Goal: Answer question/provide support: Answer question/provide support

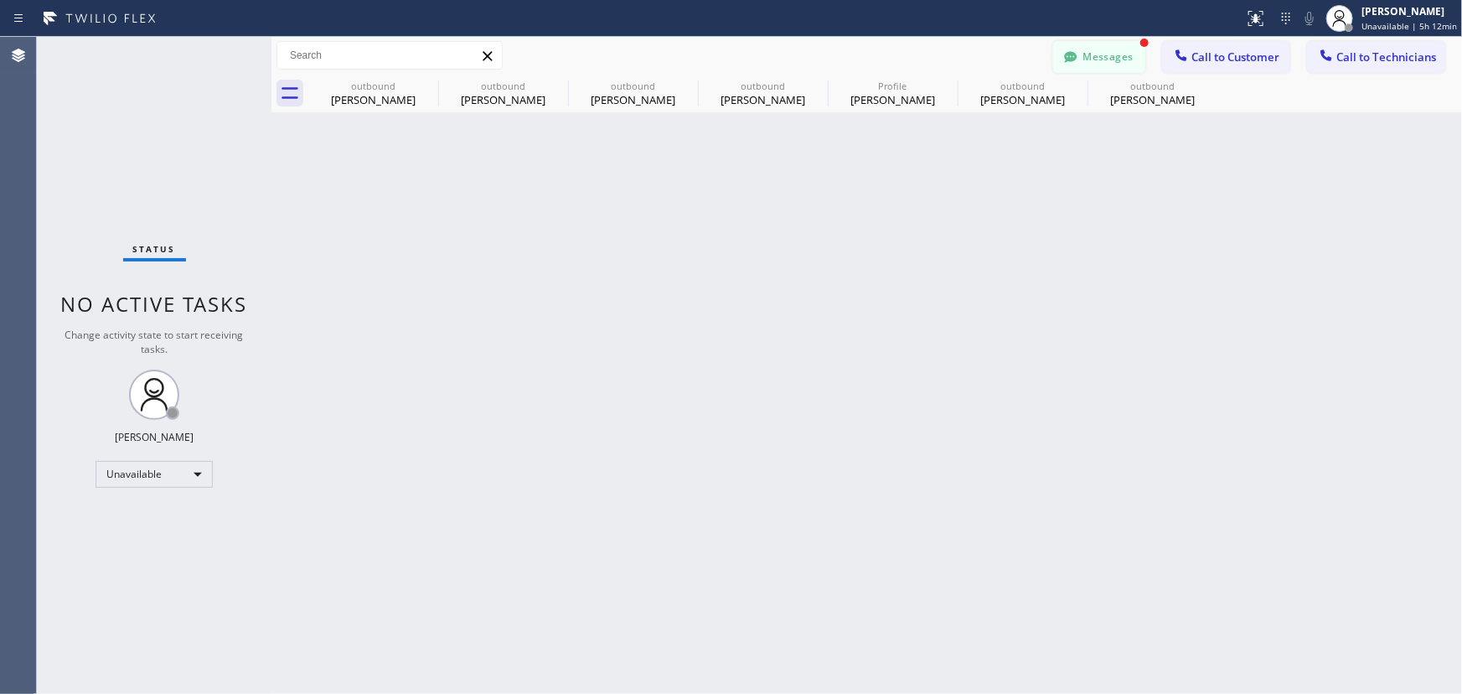
scroll to position [380, 0]
click at [1111, 54] on button "Messages" at bounding box center [1099, 57] width 92 height 32
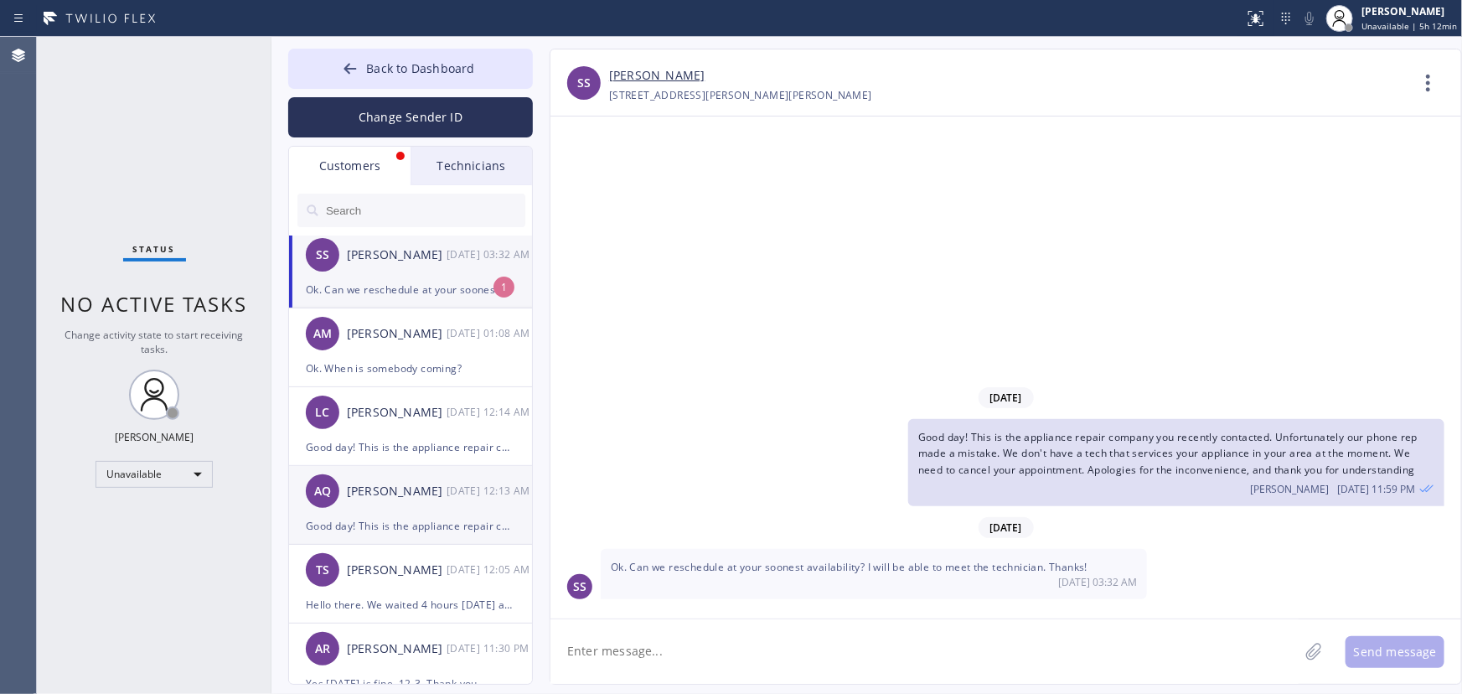
scroll to position [0, 0]
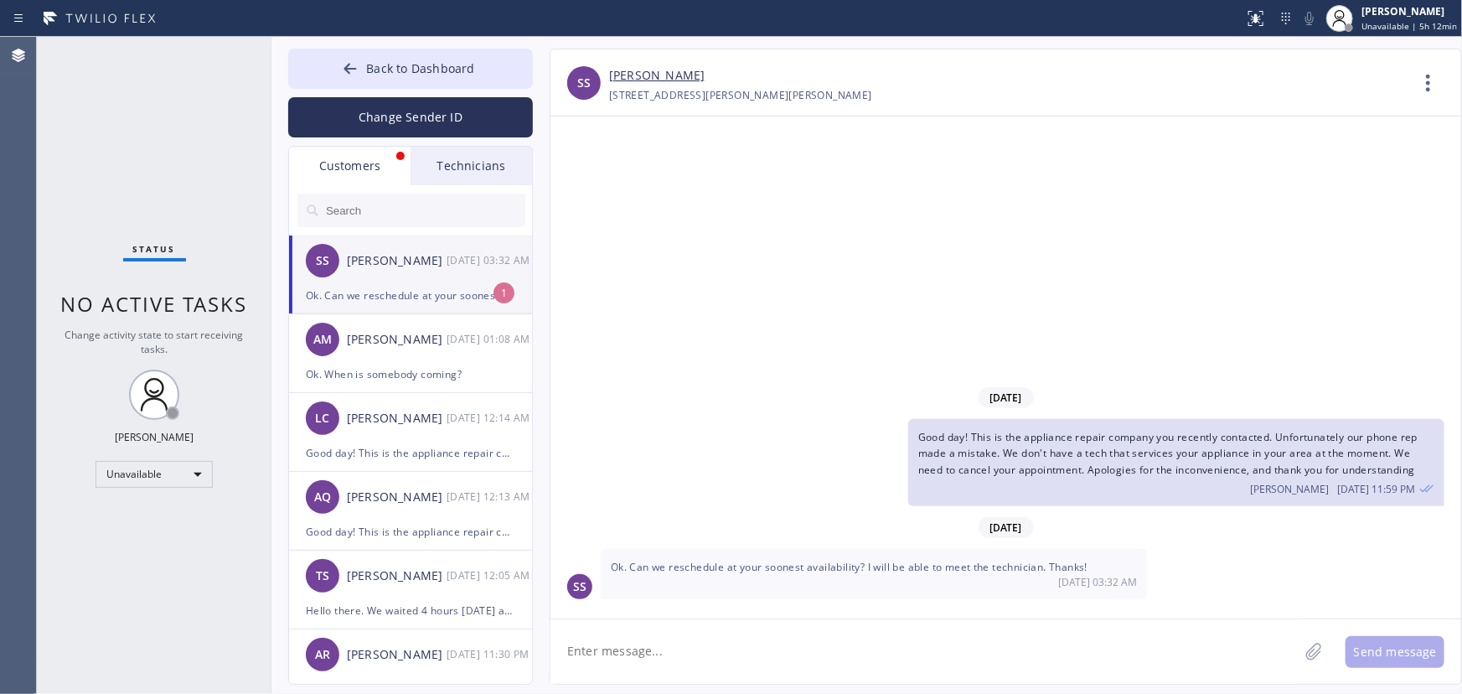
click at [436, 297] on div "Ok. Can we reschedule at your soonest availability? I will be able to meet the …" at bounding box center [410, 295] width 209 height 19
click at [740, 630] on textarea at bounding box center [924, 651] width 748 height 64
click at [652, 72] on link "[PERSON_NAME]" at bounding box center [656, 75] width 95 height 19
click at [655, 658] on textarea at bounding box center [924, 651] width 748 height 64
click at [408, 73] on span "Back to Dashboard" at bounding box center [420, 68] width 108 height 16
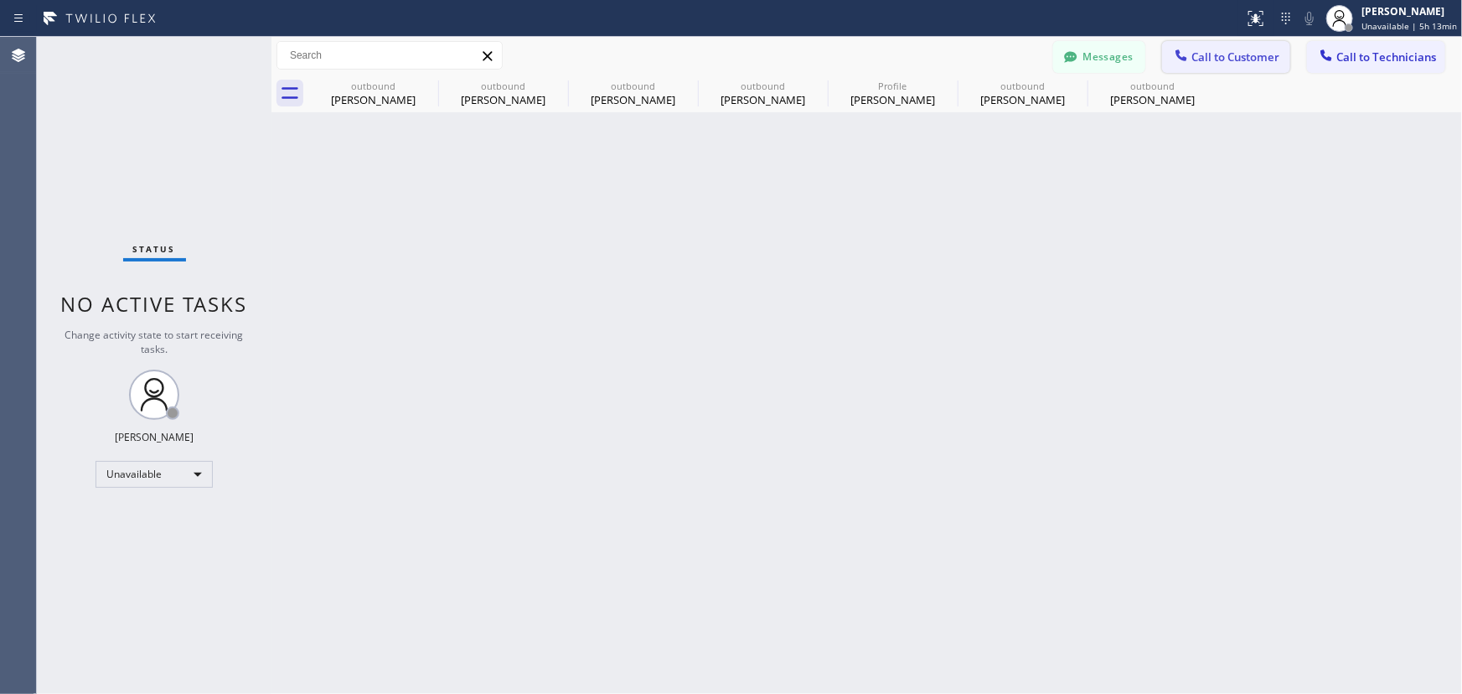
click at [1198, 54] on span "Call to Customer" at bounding box center [1235, 56] width 88 height 15
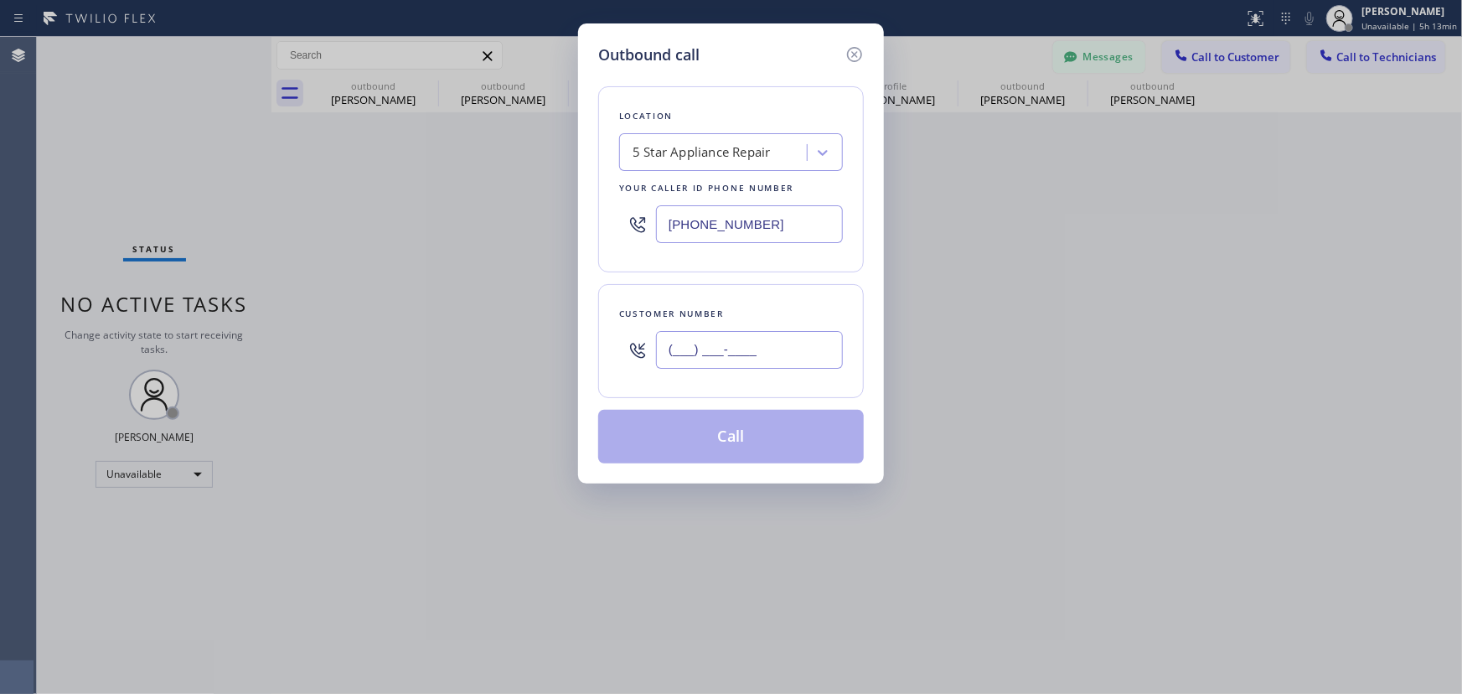
click at [728, 348] on input "(___) ___-____" at bounding box center [749, 350] width 187 height 38
paste input "212) 375-810"
click at [719, 357] on input "(212) 375-810_" at bounding box center [749, 350] width 187 height 38
paste input "1"
type input "[PHONE_NUMBER]"
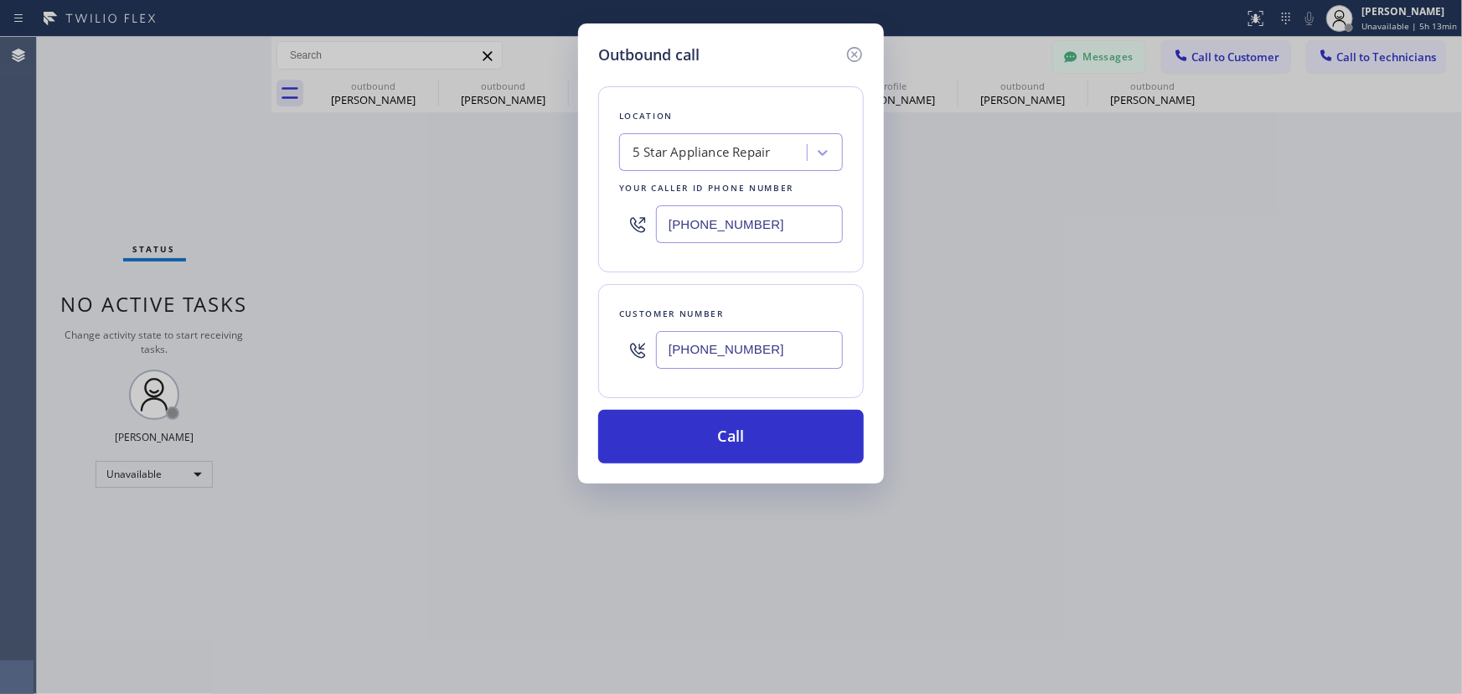
click at [733, 236] on input "[PHONE_NUMBER]" at bounding box center [749, 224] width 187 height 38
paste input "33) 692-2271"
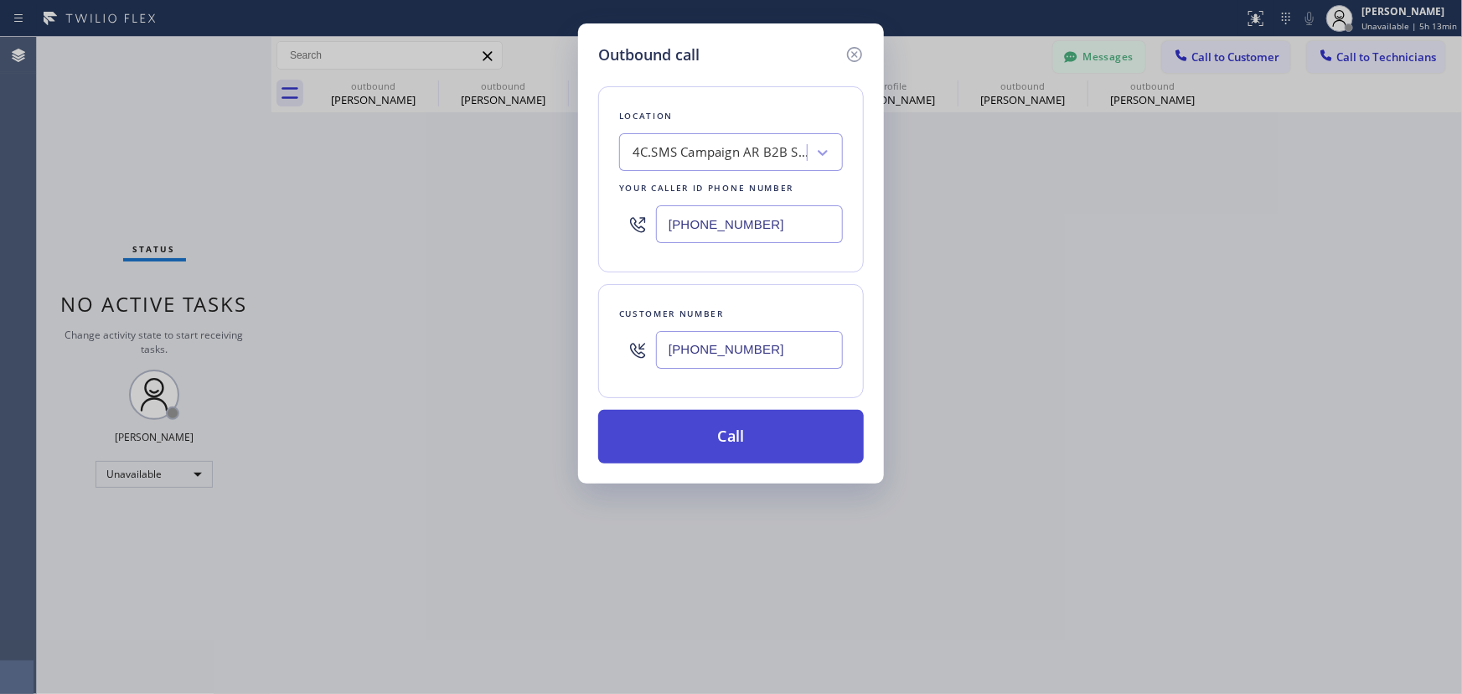
type input "[PHONE_NUMBER]"
click at [752, 444] on button "Call" at bounding box center [731, 437] width 266 height 54
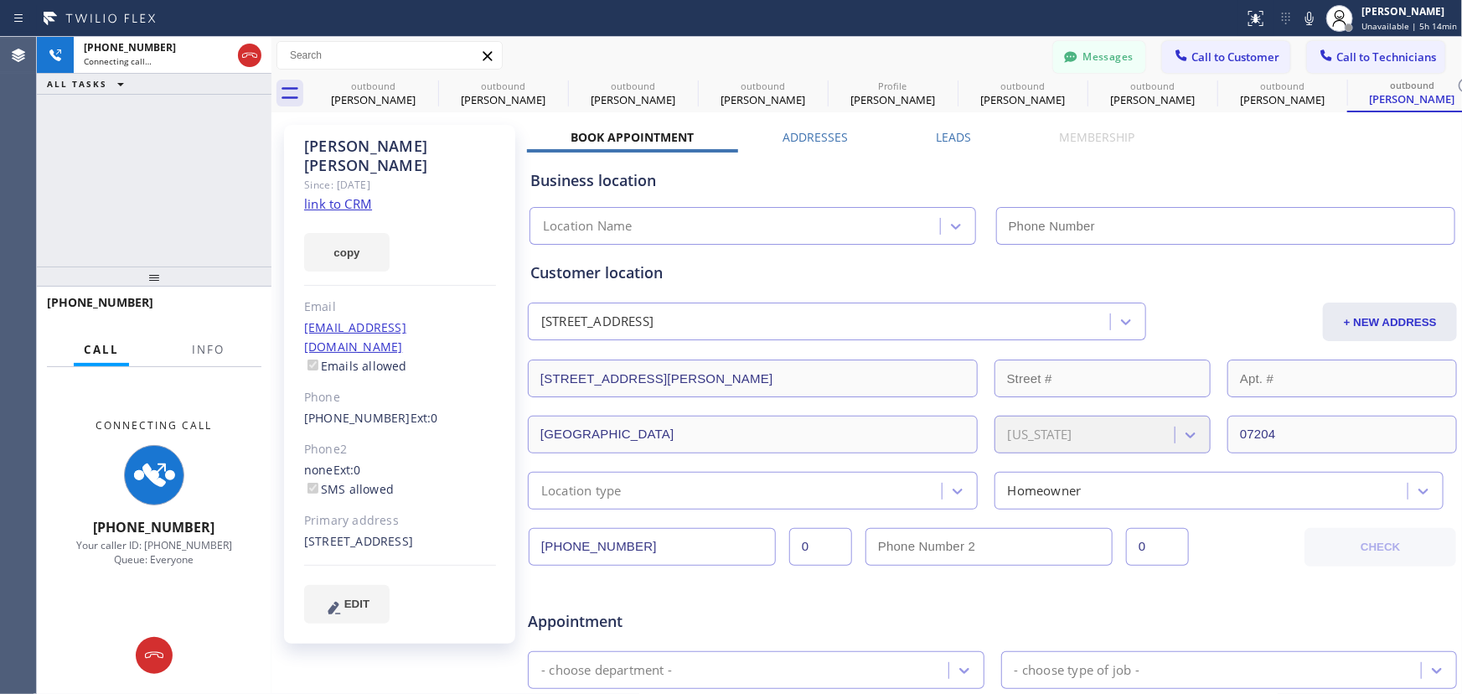
type input "[PHONE_NUMBER]"
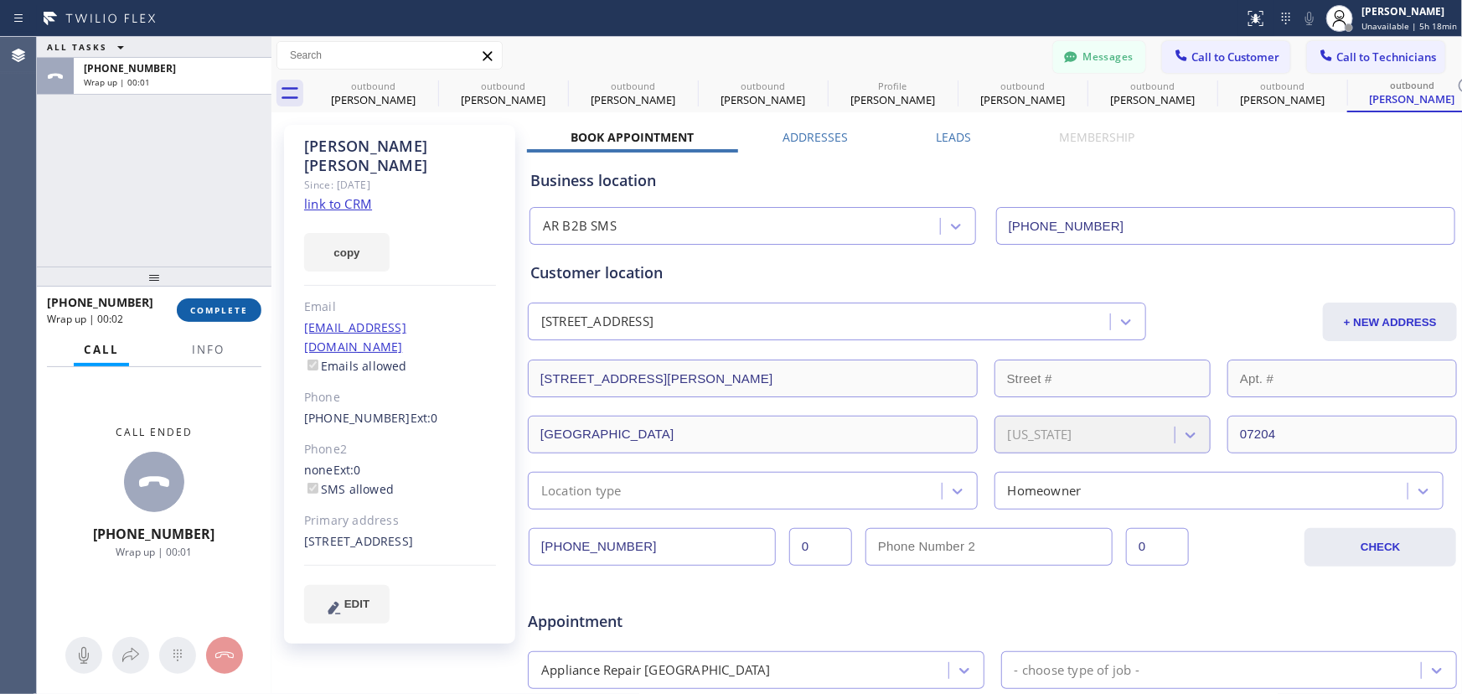
click at [205, 312] on span "COMPLETE" at bounding box center [219, 310] width 58 height 12
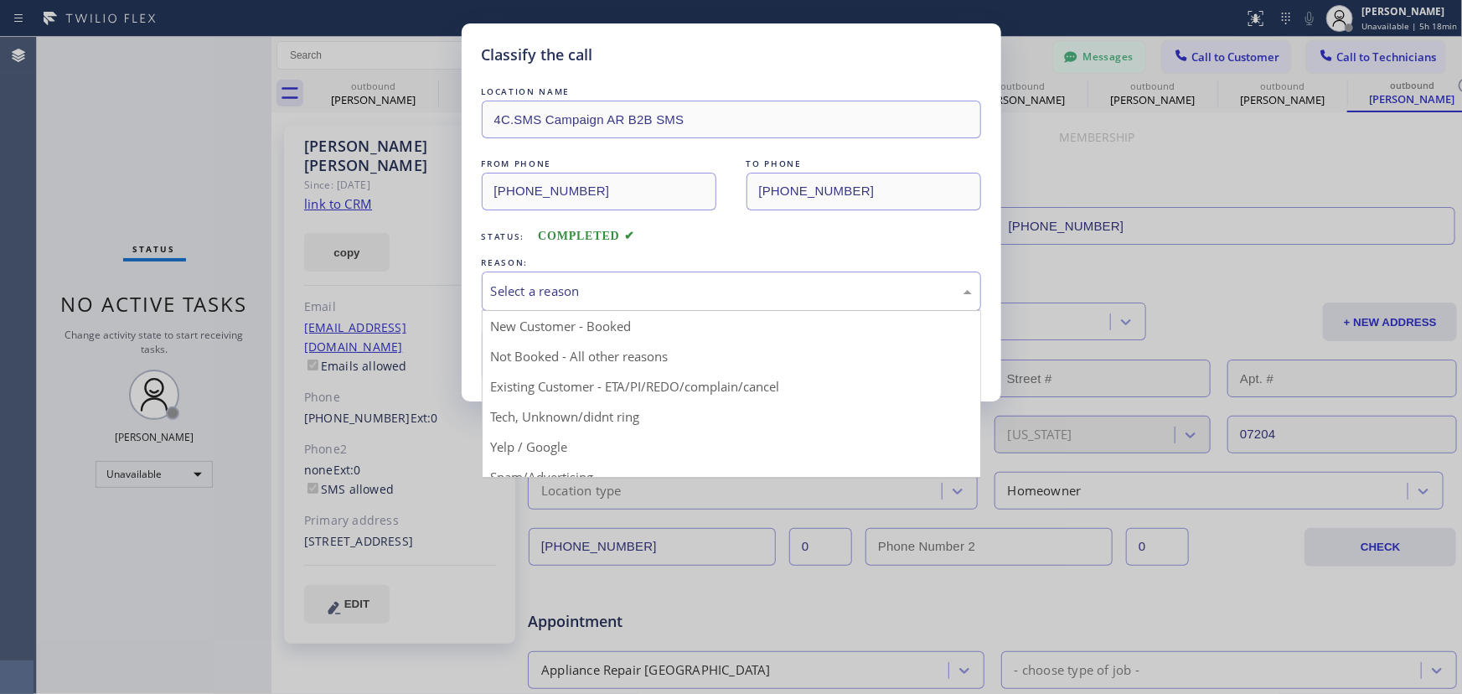
click at [570, 281] on div "Select a reason" at bounding box center [731, 290] width 481 height 19
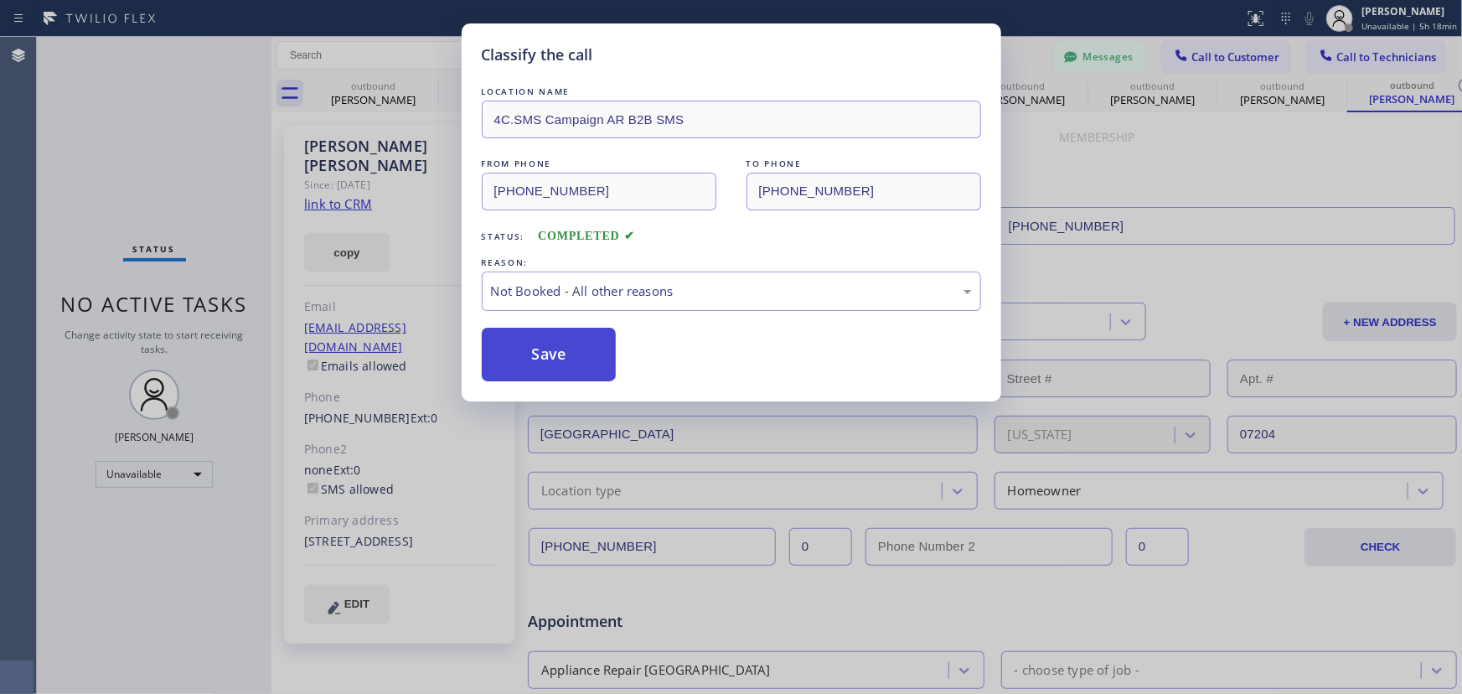
click at [550, 348] on button "Save" at bounding box center [549, 354] width 135 height 54
